Goal: Information Seeking & Learning: Learn about a topic

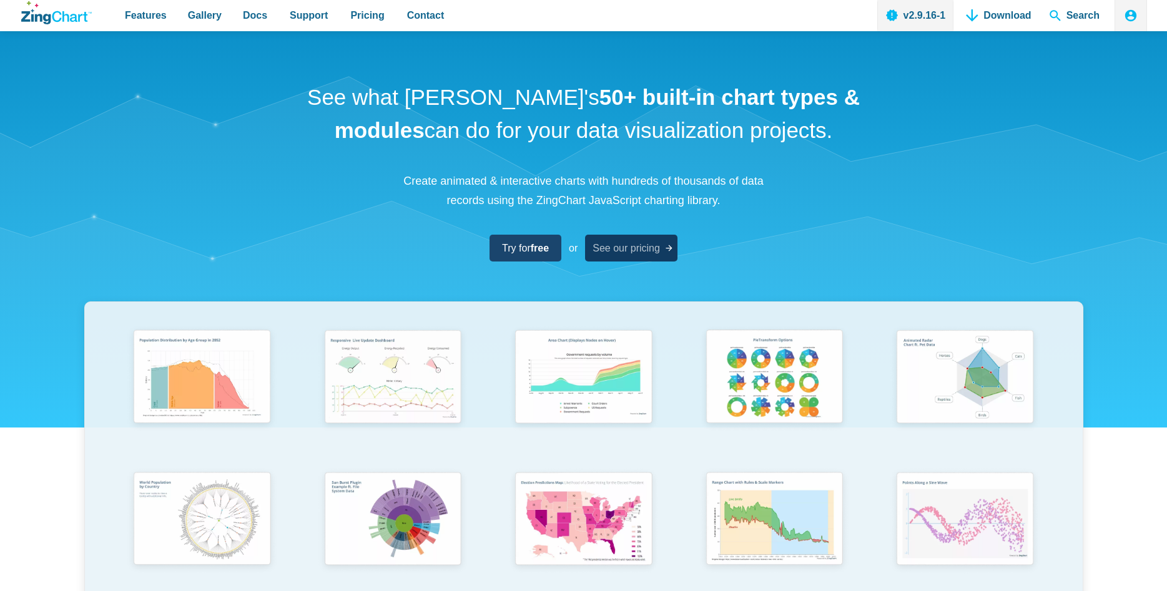
click at [647, 245] on span "See our pricing" at bounding box center [626, 248] width 67 height 17
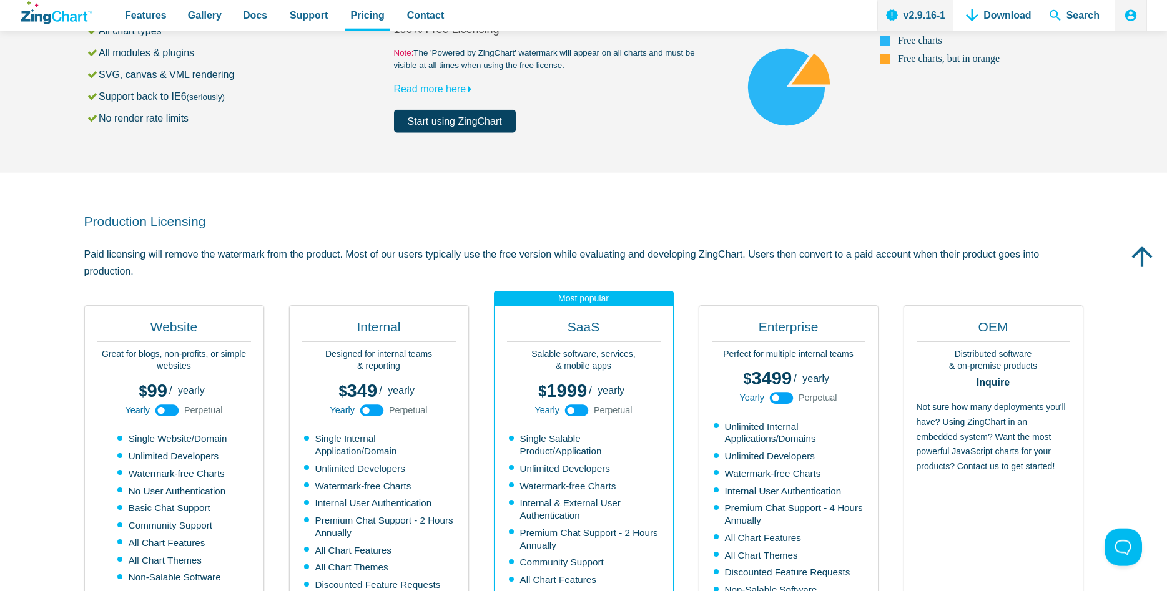
scroll to position [127, 0]
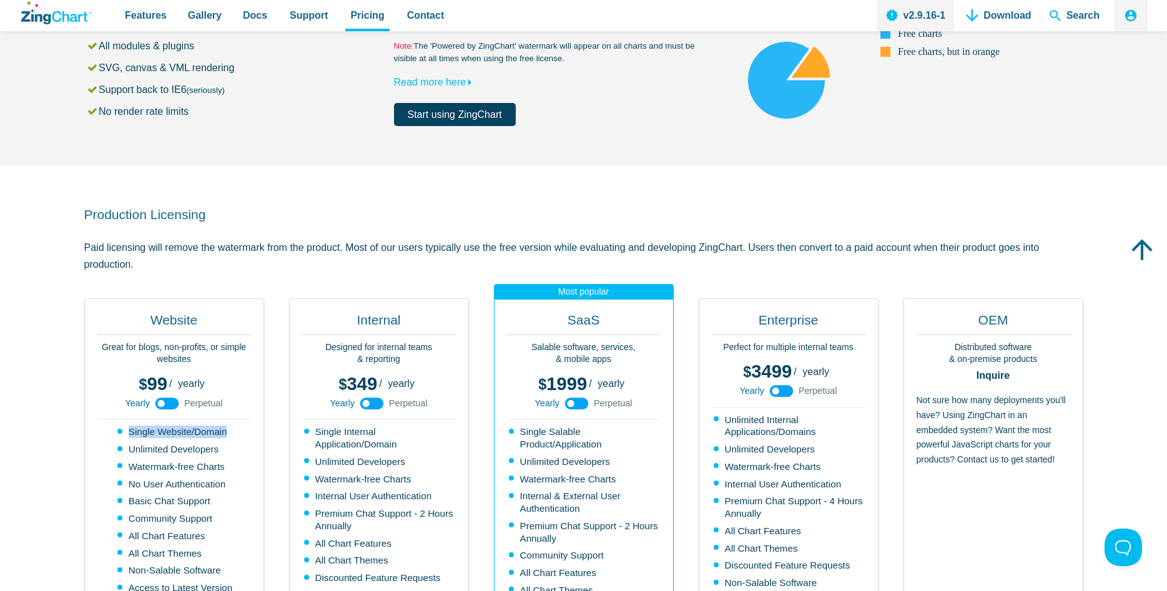
drag, startPoint x: 132, startPoint y: 428, endPoint x: 231, endPoint y: 431, distance: 99.3
click at [229, 431] on li "Single Website/Domain" at bounding box center [174, 432] width 115 height 12
click at [231, 431] on div "Website Great for blogs, non-profits, or simple websites 99 299 / yearly perpet…" at bounding box center [174, 510] width 180 height 422
drag, startPoint x: 136, startPoint y: 452, endPoint x: 229, endPoint y: 453, distance: 93.1
click at [229, 453] on li "Unlimited Developers" at bounding box center [174, 449] width 115 height 12
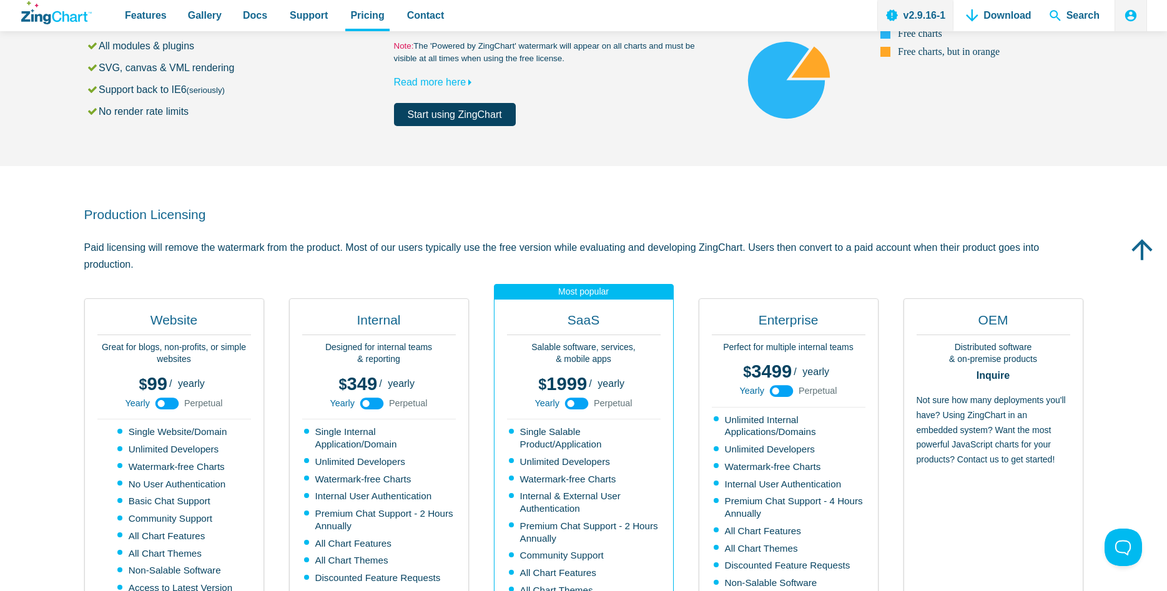
click at [232, 453] on div "Website Great for blogs, non-profits, or simple websites 99 299 / yearly perpet…" at bounding box center [174, 510] width 180 height 422
click at [176, 404] on use "App Content" at bounding box center [168, 404] width 24 height 12
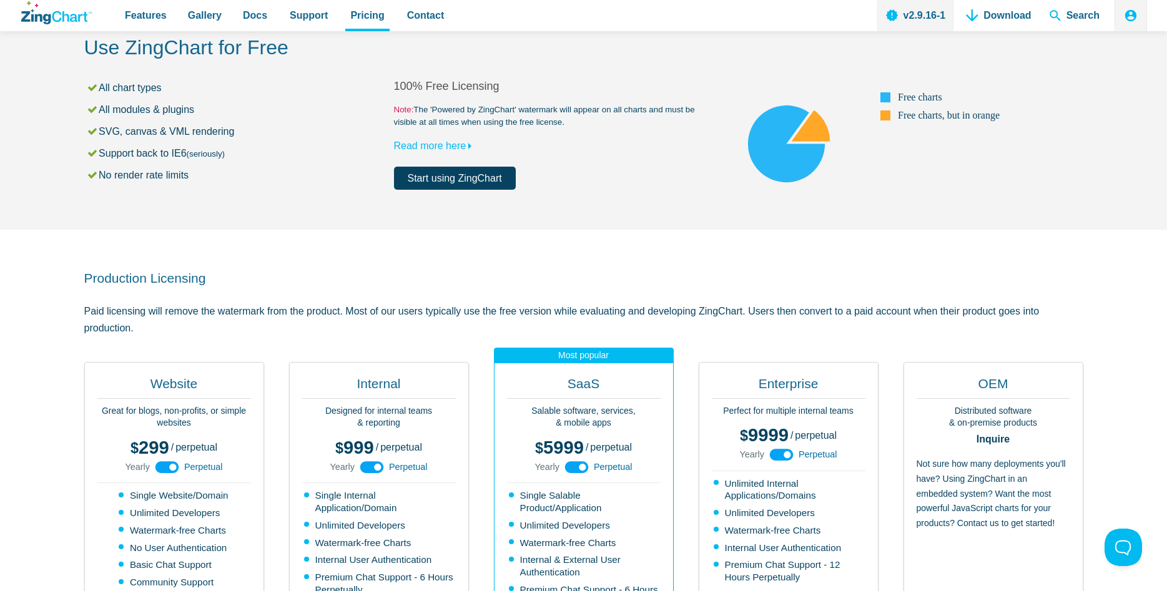
scroll to position [0, 0]
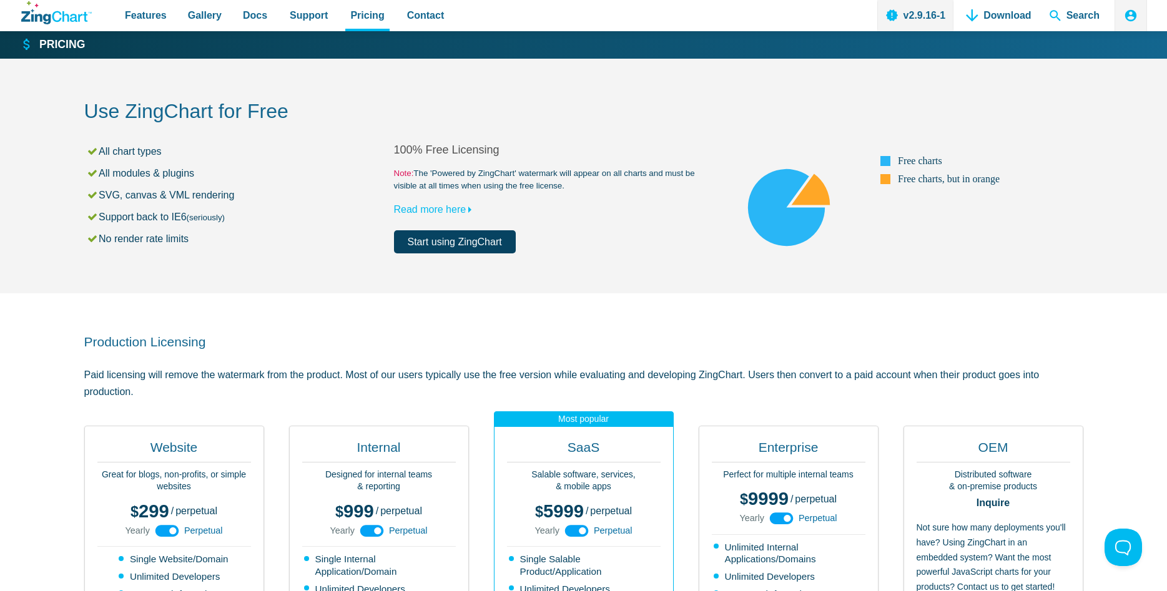
click at [468, 242] on link "Start using ZingChart" at bounding box center [455, 241] width 122 height 23
click at [57, 15] on icon "ZingChart Logo. Click to return to the homepage" at bounding box center [56, 12] width 71 height 23
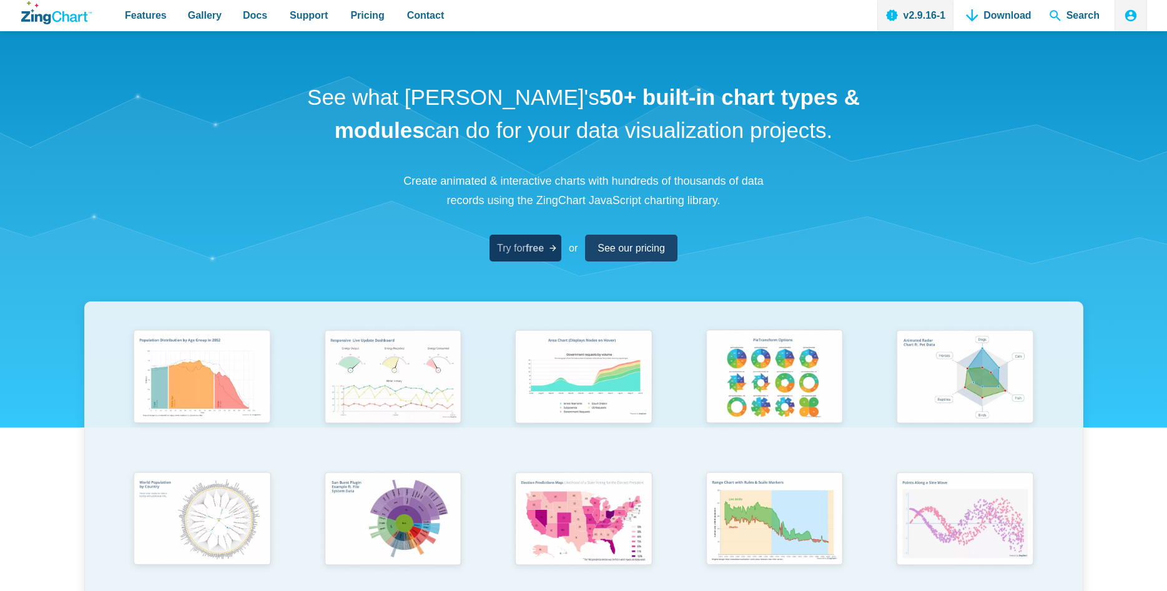
click at [519, 252] on span "Try for free" at bounding box center [520, 248] width 47 height 17
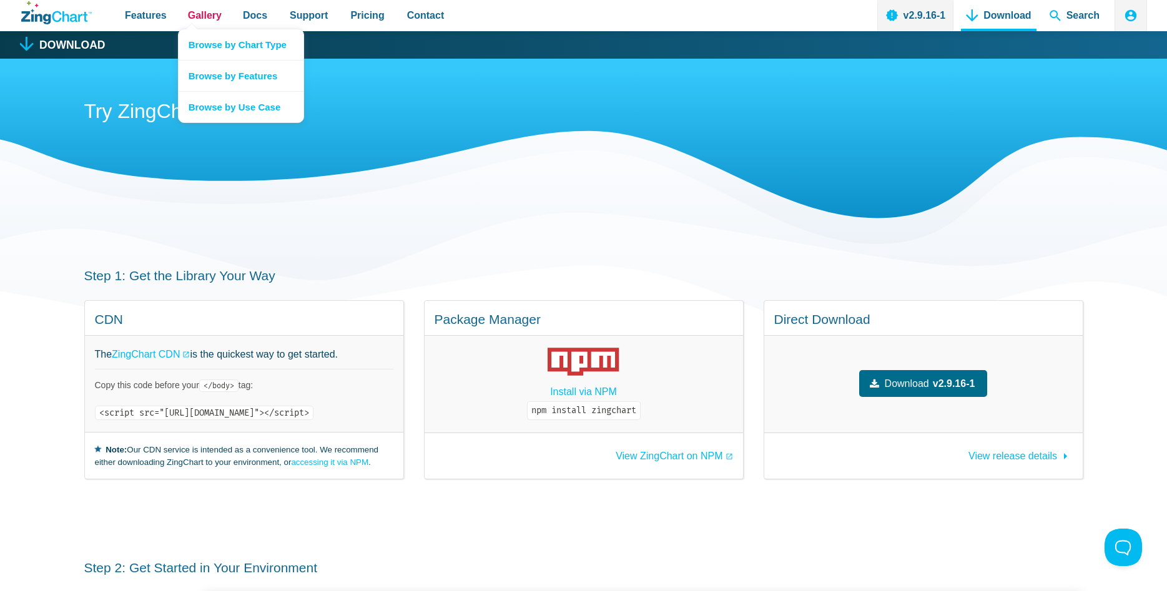
click at [195, 13] on span "Gallery" at bounding box center [205, 15] width 34 height 17
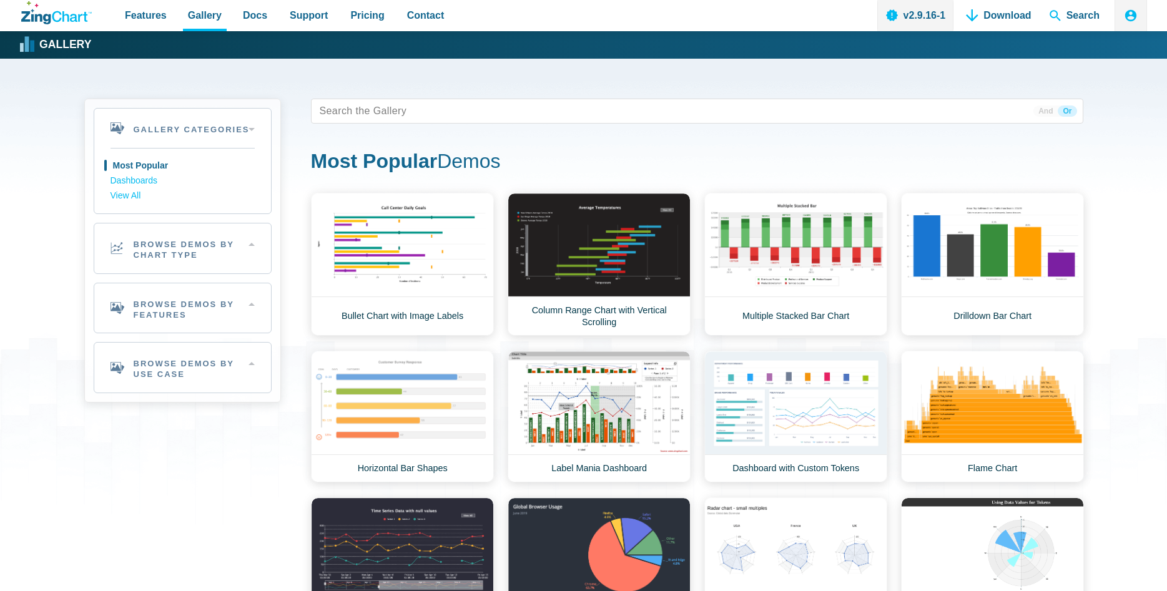
click at [216, 41] on link "Browse by Chart Type" at bounding box center [241, 46] width 125 height 31
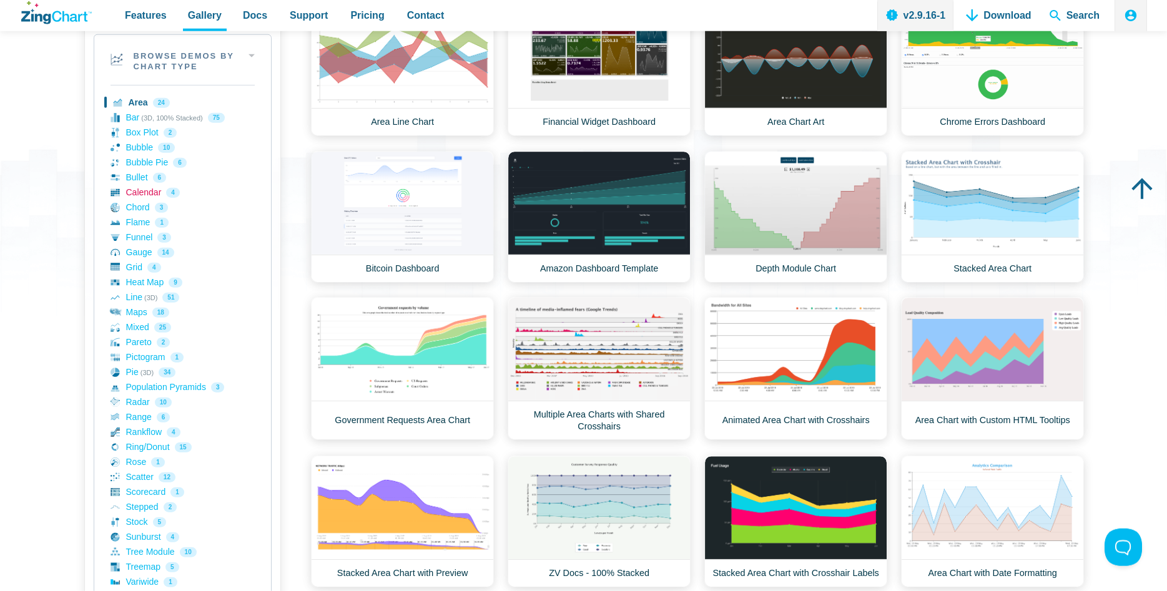
scroll to position [191, 0]
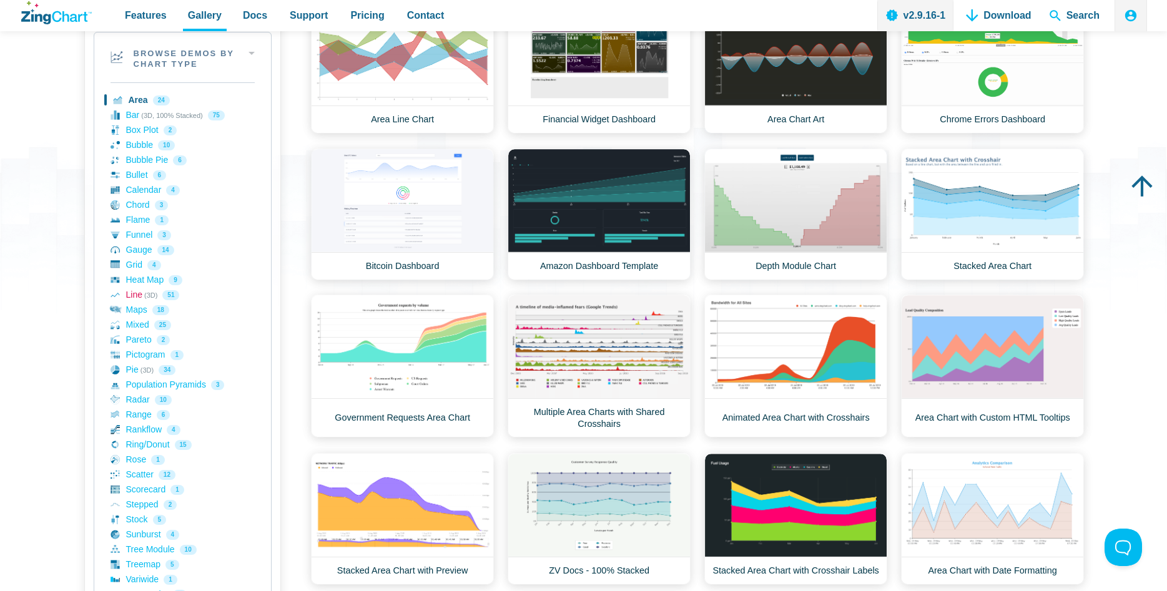
click at [136, 295] on link "Line (3D) 51" at bounding box center [183, 295] width 144 height 15
